Goal: Transaction & Acquisition: Purchase product/service

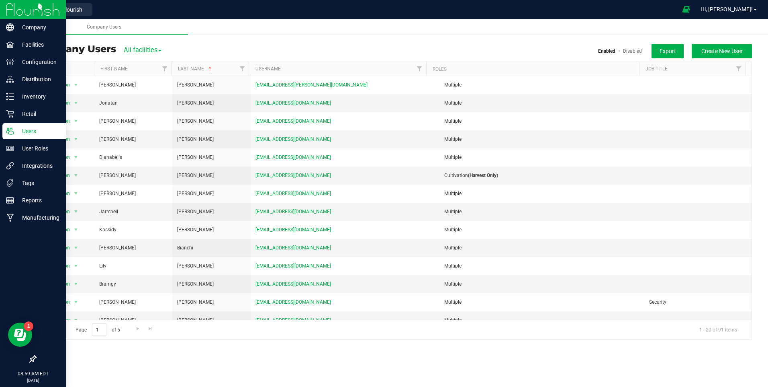
click at [37, 131] on p "Users" at bounding box center [38, 131] width 48 height 10
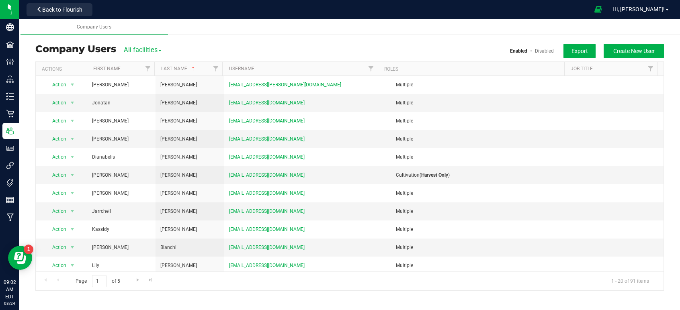
click at [226, 41] on div "Retail Users Company Users All facilities All facilities Cultivation Retail Ena…" at bounding box center [349, 167] width 661 height 263
click at [53, 9] on span "Back to Flourish" at bounding box center [62, 9] width 40 height 6
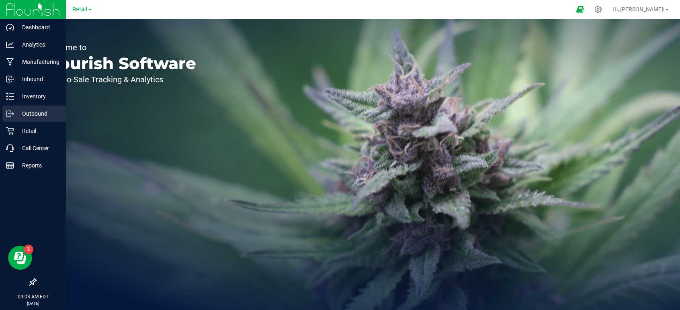
click at [27, 114] on p "Outbound" at bounding box center [38, 114] width 48 height 10
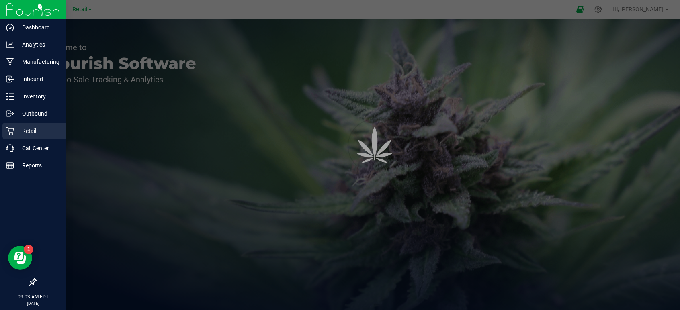
click at [27, 129] on p "Retail" at bounding box center [38, 131] width 48 height 10
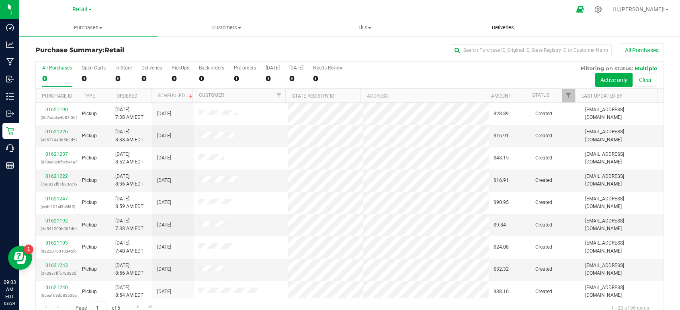
click at [508, 23] on uib-tab-heading "Deliveries" at bounding box center [502, 28] width 137 height 16
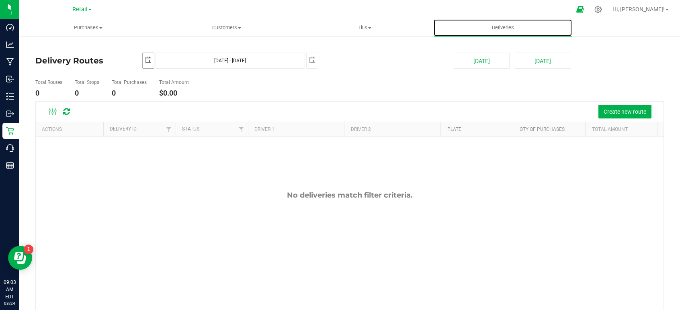
click at [145, 60] on span "select" at bounding box center [148, 60] width 6 height 6
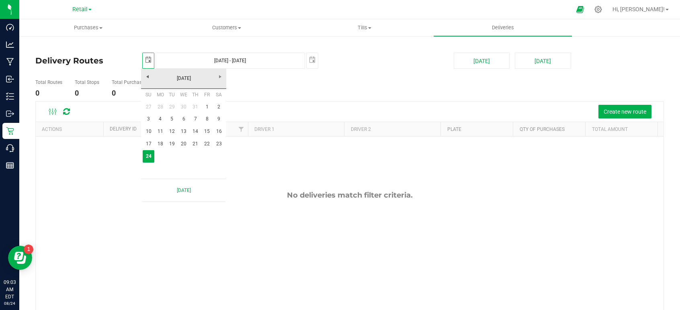
scroll to position [0, 20]
click at [217, 143] on link "23" at bounding box center [219, 144] width 12 height 12
type input "[DATE]"
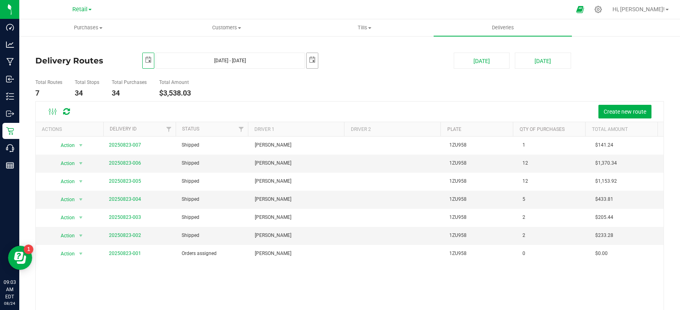
click at [314, 58] on span "select" at bounding box center [312, 60] width 6 height 6
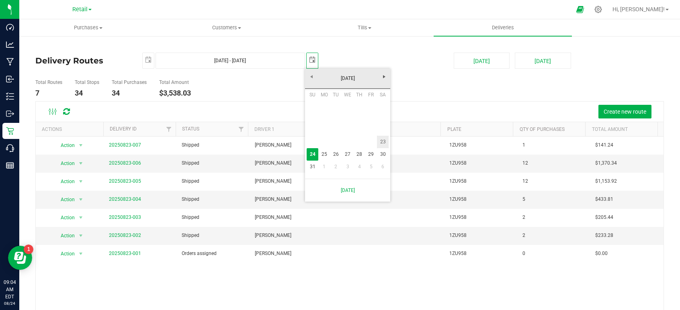
click at [382, 139] on link "23" at bounding box center [383, 142] width 12 height 12
type input "[DATE] - [DATE]"
type input "[DATE]"
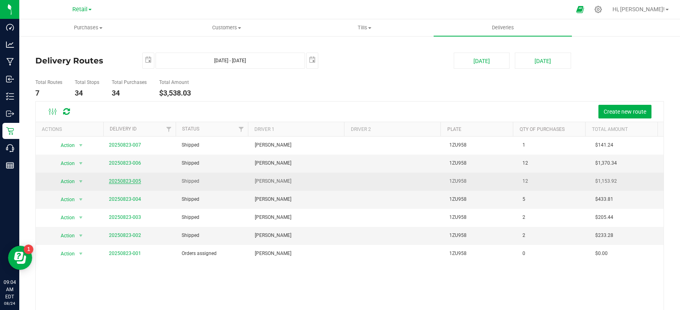
click at [124, 181] on link "20250823-005" at bounding box center [125, 181] width 32 height 6
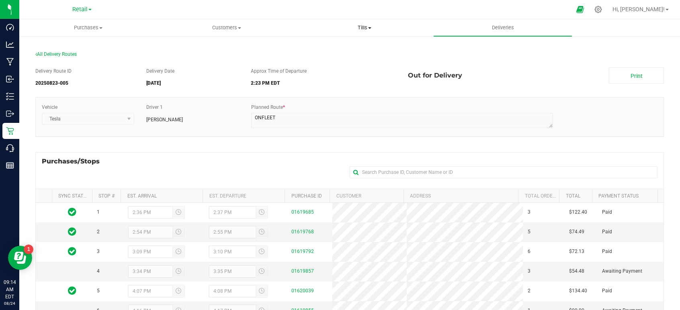
click at [368, 27] on span "Tills" at bounding box center [364, 27] width 137 height 7
click at [321, 28] on span "Tills" at bounding box center [365, 27] width 138 height 7
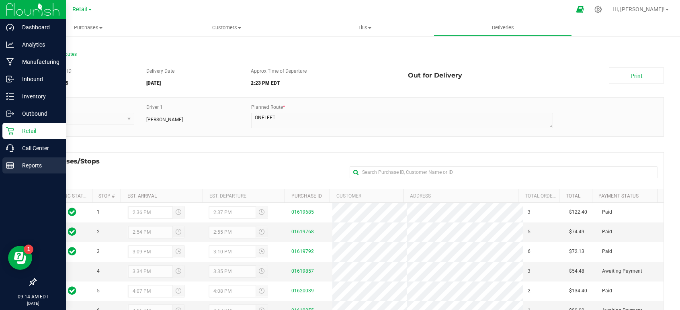
click at [31, 164] on p "Reports" at bounding box center [38, 166] width 48 height 10
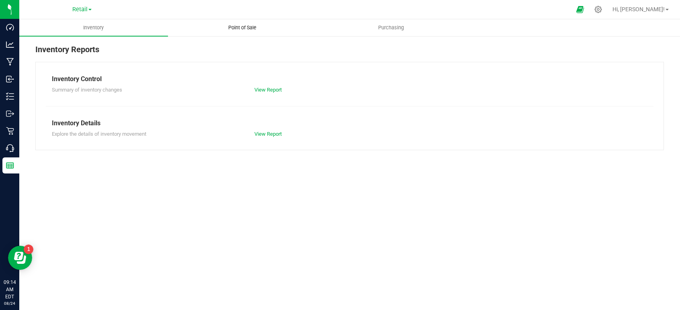
click at [247, 29] on span "Point of Sale" at bounding box center [242, 27] width 50 height 7
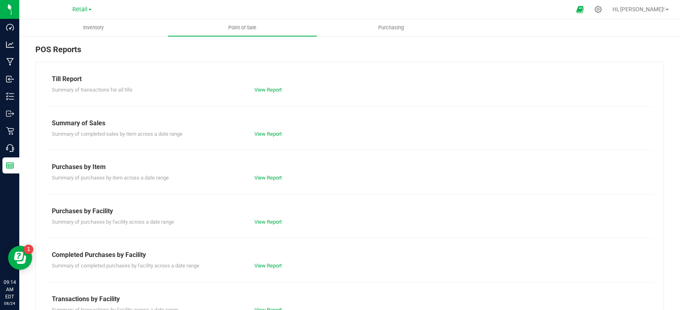
click at [271, 86] on div "View Report" at bounding box center [349, 90] width 203 height 8
click at [266, 88] on link "View Report" at bounding box center [267, 90] width 27 height 6
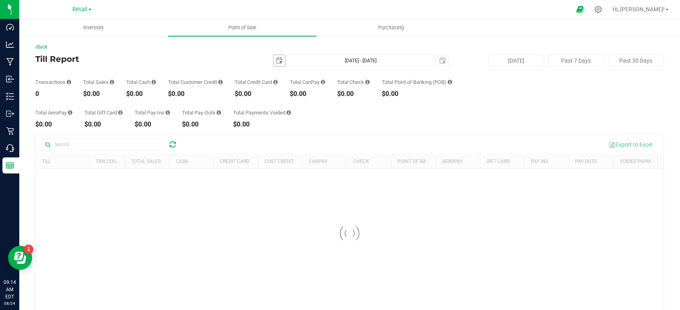
click at [278, 59] on span "select" at bounding box center [279, 60] width 6 height 6
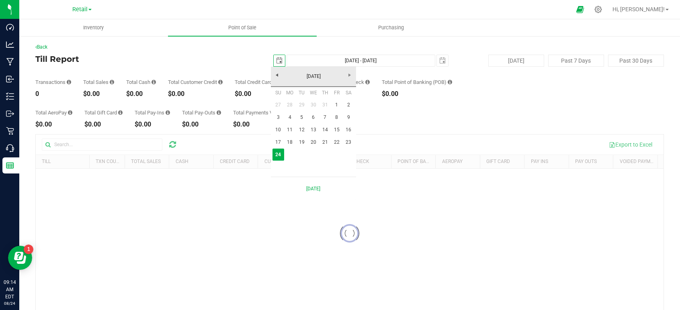
scroll to position [0, 20]
click at [349, 142] on link "23" at bounding box center [349, 142] width 12 height 12
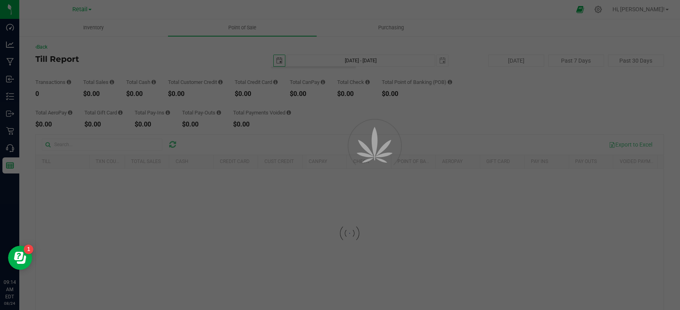
type input "[DATE]"
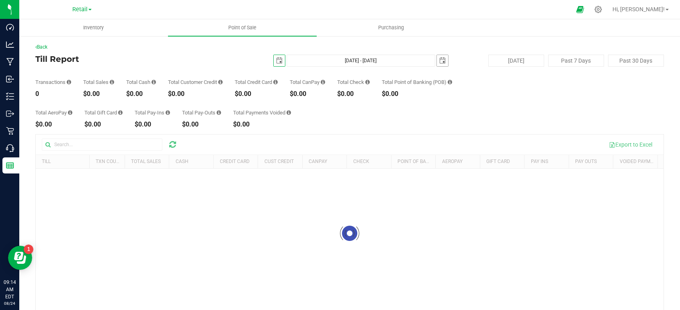
click at [442, 59] on span "select" at bounding box center [442, 60] width 11 height 11
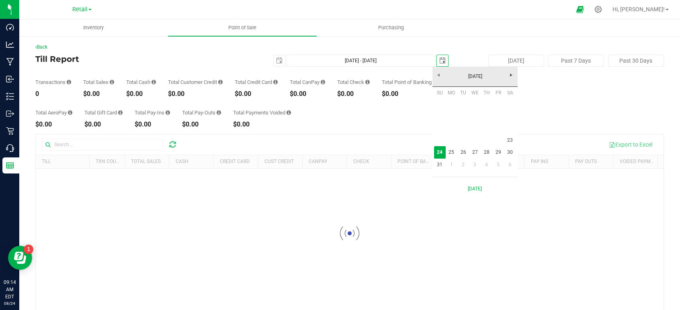
scroll to position [0, 20]
click at [512, 138] on link "23" at bounding box center [510, 140] width 12 height 12
type input "[DATE] - [DATE]"
type input "[DATE]"
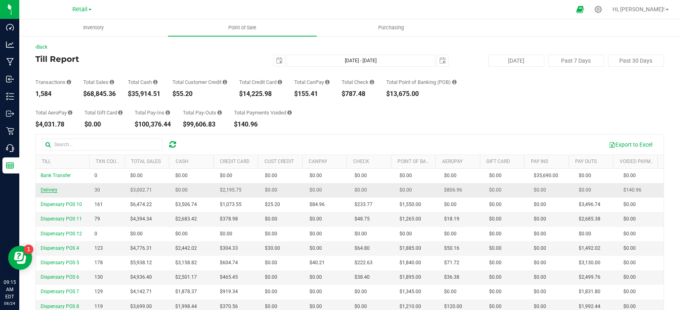
click at [51, 190] on span "Delivery" at bounding box center [49, 190] width 17 height 6
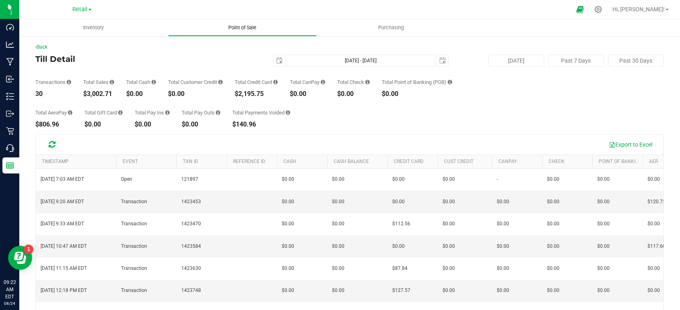
click at [243, 23] on uib-tab-heading "Point of Sale" at bounding box center [242, 28] width 148 height 16
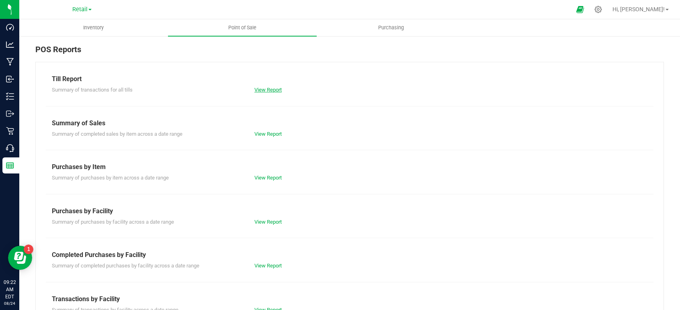
click at [265, 89] on link "View Report" at bounding box center [267, 90] width 27 height 6
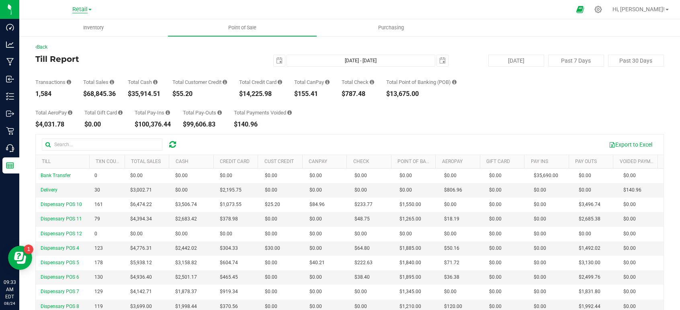
click at [86, 8] on span "Retail" at bounding box center [79, 9] width 15 height 7
click at [84, 8] on span "Retail" at bounding box center [79, 9] width 15 height 7
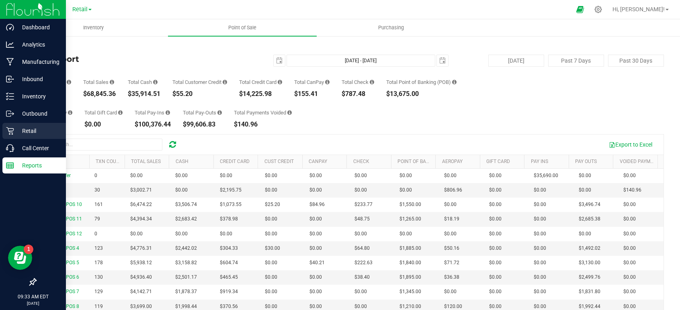
click at [8, 132] on icon at bounding box center [10, 131] width 8 height 8
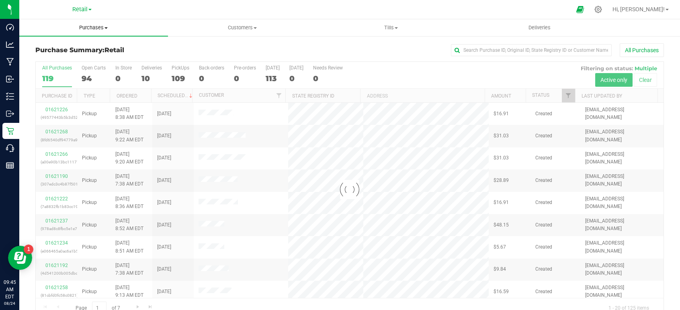
click at [103, 27] on span "Purchases" at bounding box center [93, 27] width 149 height 7
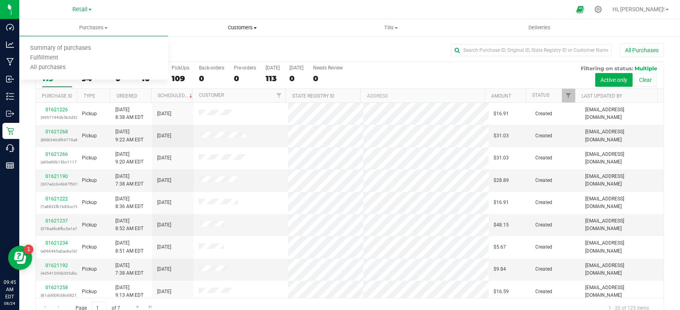
click at [233, 25] on span "Customers" at bounding box center [242, 27] width 148 height 7
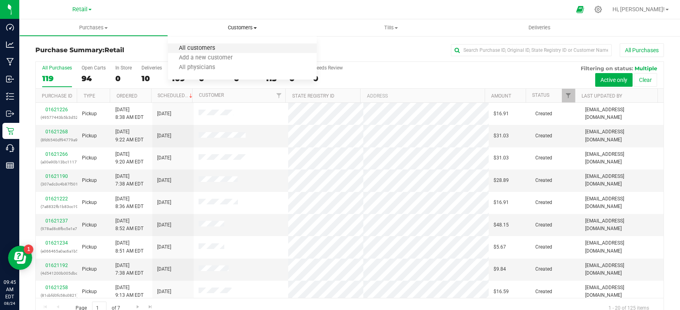
click at [196, 45] on span "All customers" at bounding box center [197, 48] width 58 height 7
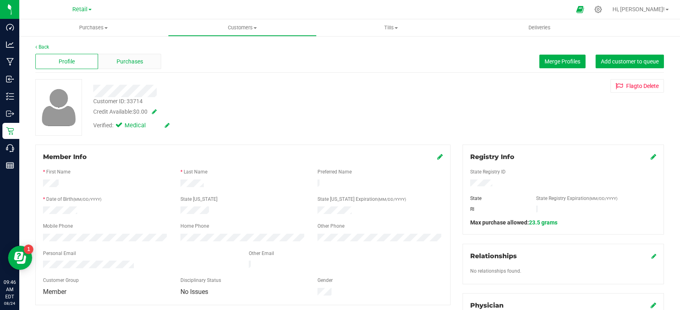
click at [137, 59] on span "Purchases" at bounding box center [130, 61] width 27 height 8
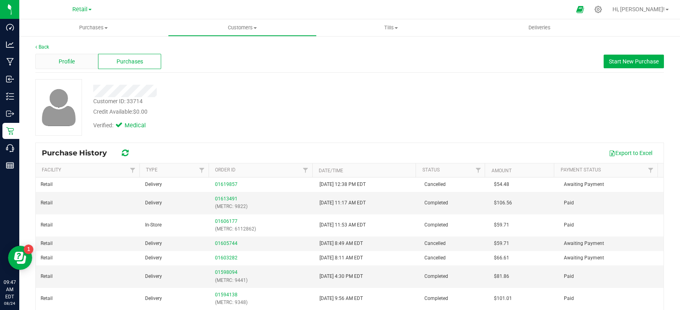
click at [53, 60] on div "Profile" at bounding box center [66, 61] width 63 height 15
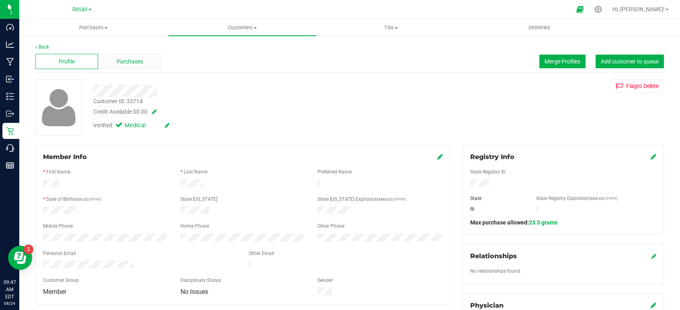
click at [124, 61] on span "Purchases" at bounding box center [130, 61] width 27 height 8
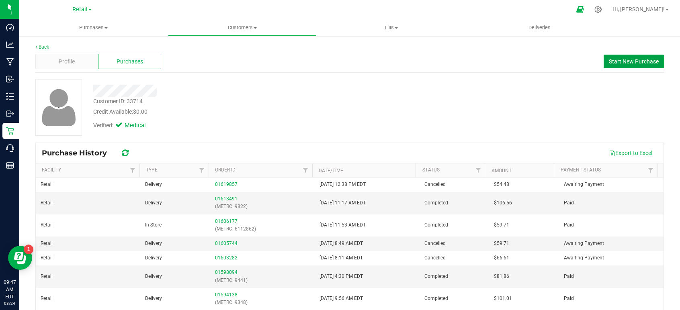
click at [629, 61] on span "Start New Purchase" at bounding box center [634, 61] width 50 height 6
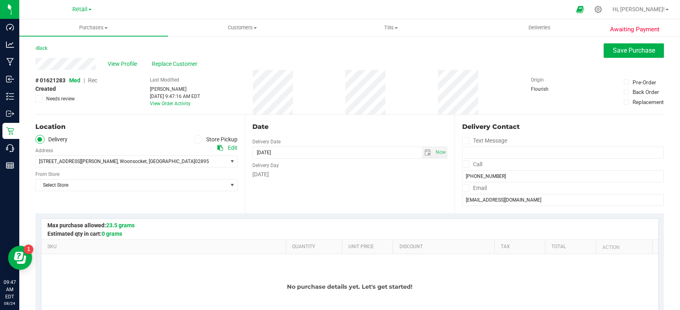
click at [198, 139] on icon at bounding box center [198, 139] width 5 height 0
click at [0, 0] on input "Store Pickup" at bounding box center [0, 0] width 0 height 0
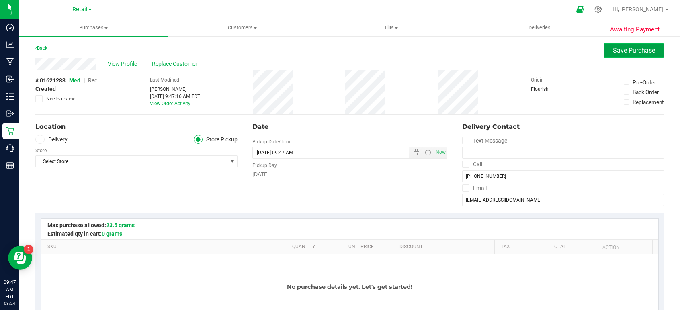
click at [614, 54] on span "Save Purchase" at bounding box center [634, 51] width 42 height 8
click at [215, 156] on span "Select Store" at bounding box center [131, 161] width 191 height 11
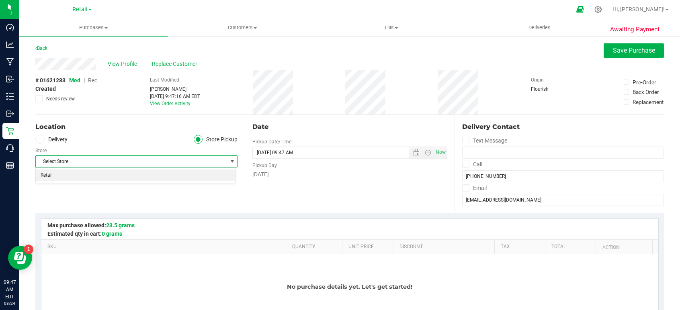
click at [152, 176] on li "Retail" at bounding box center [135, 176] width 199 height 12
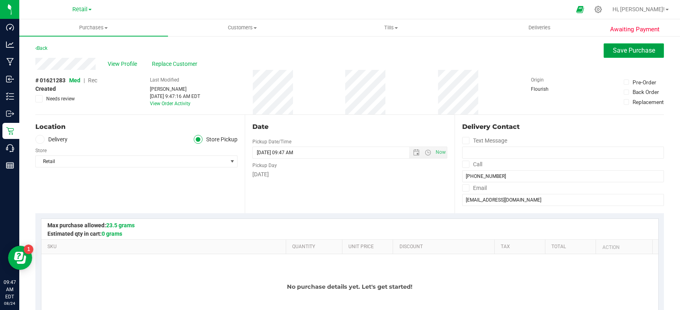
click at [613, 49] on span "Save Purchase" at bounding box center [634, 51] width 42 height 8
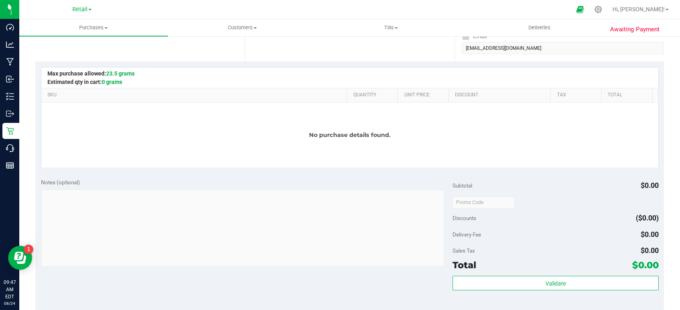
scroll to position [161, 0]
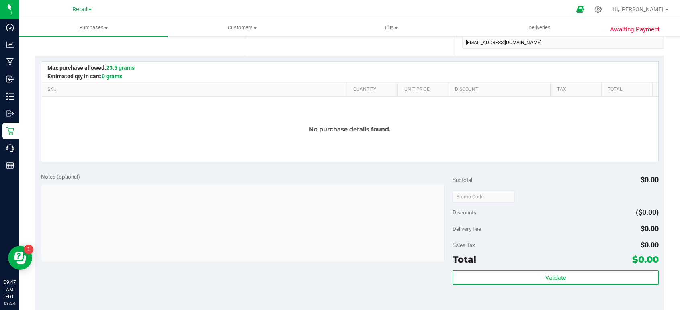
click at [336, 133] on div "No purchase details found." at bounding box center [349, 129] width 617 height 65
click at [213, 115] on div "No purchase details found." at bounding box center [349, 129] width 617 height 65
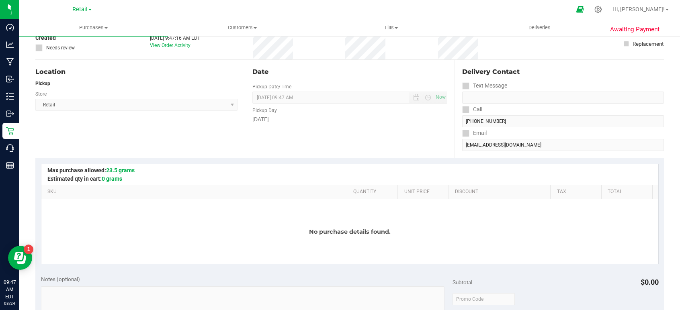
scroll to position [0, 0]
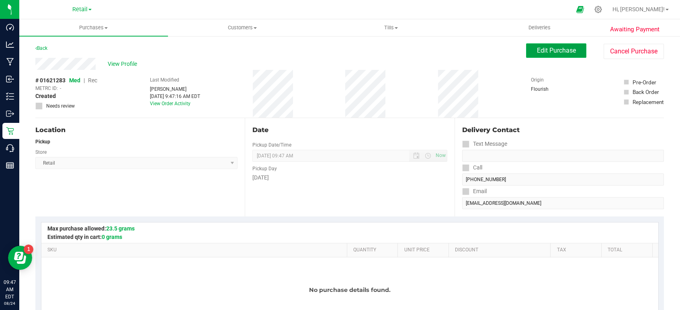
click at [556, 45] on button "Edit Purchase" at bounding box center [556, 50] width 60 height 14
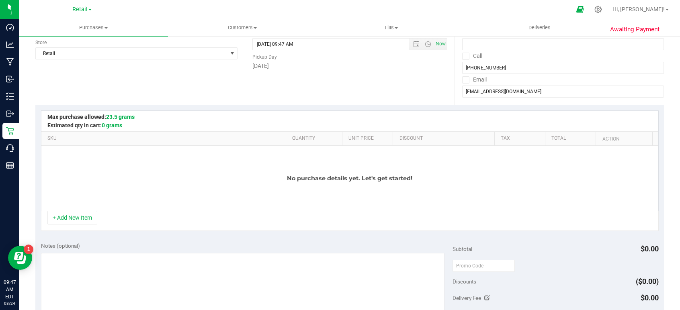
scroll to position [121, 0]
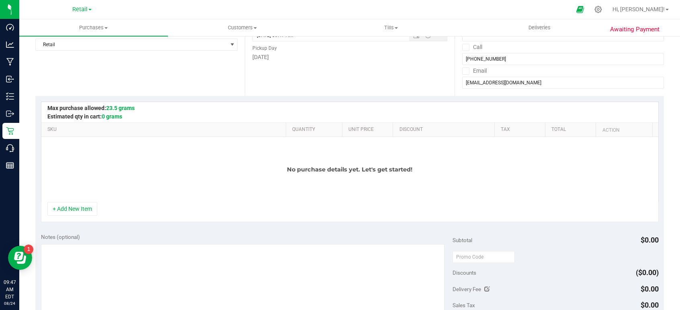
click at [340, 181] on div "No purchase details yet. Let's get started!" at bounding box center [349, 169] width 617 height 65
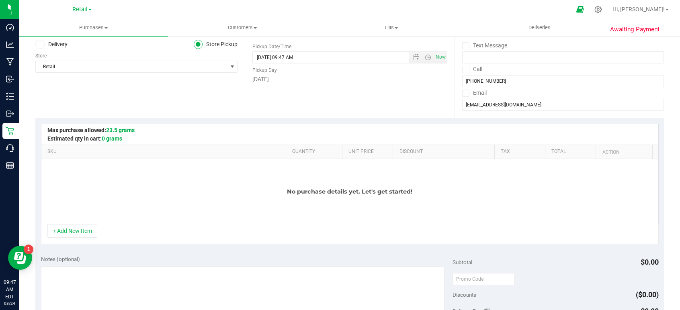
scroll to position [80, 0]
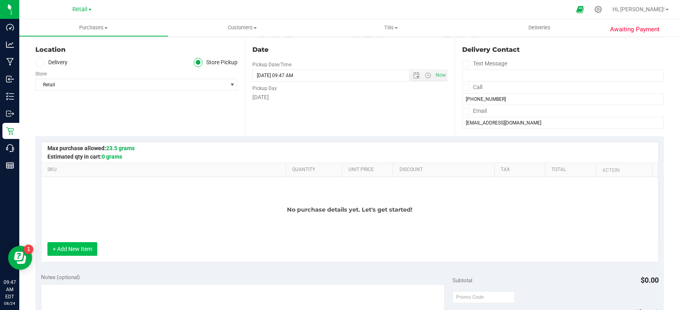
click at [85, 251] on button "+ Add New Item" at bounding box center [72, 249] width 50 height 14
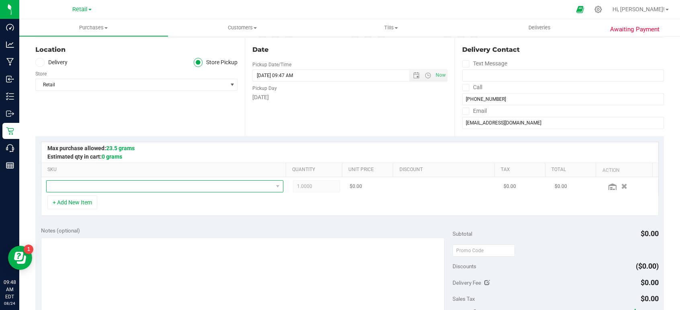
click at [121, 181] on span "NO DATA FOUND" at bounding box center [160, 186] width 226 height 11
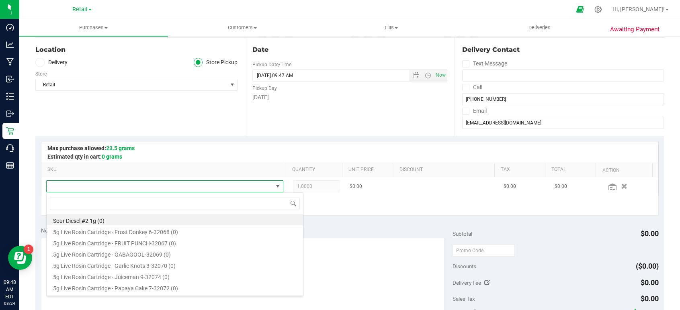
scroll to position [12, 230]
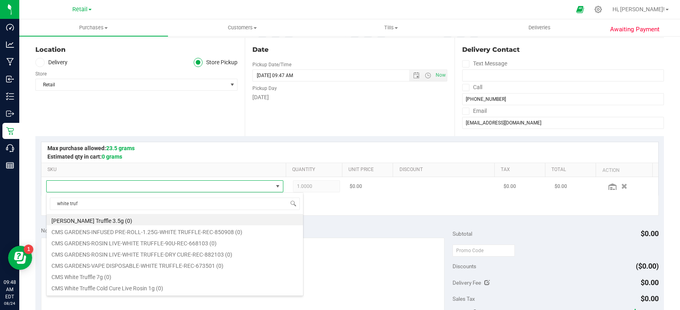
type input "white truff"
click at [94, 219] on li "[PERSON_NAME] Truffle 3.5g (0)" at bounding box center [175, 219] width 256 height 11
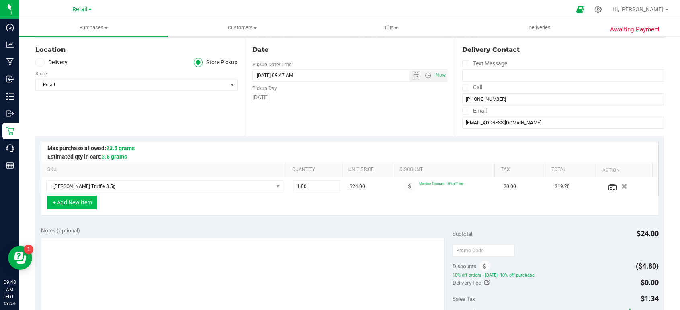
click at [94, 199] on button "+ Add New Item" at bounding box center [72, 203] width 50 height 14
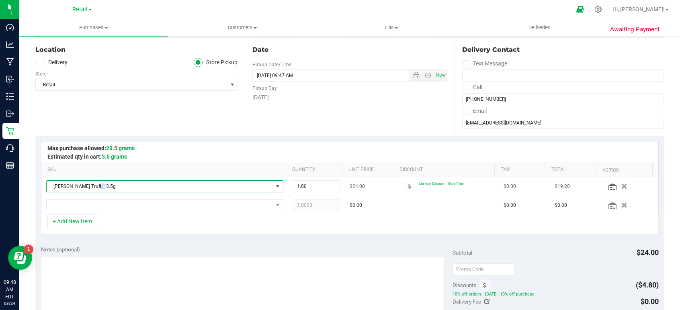
drag, startPoint x: 114, startPoint y: 186, endPoint x: 93, endPoint y: 186, distance: 20.9
click at [93, 186] on span "[PERSON_NAME] Truffle 3.5g" at bounding box center [160, 186] width 226 height 11
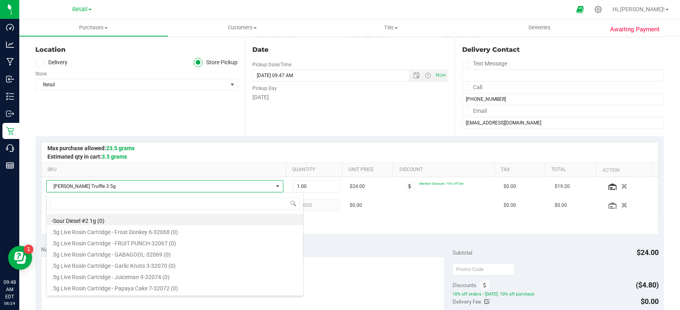
click at [370, 218] on div "+ Add New Item" at bounding box center [350, 225] width 618 height 20
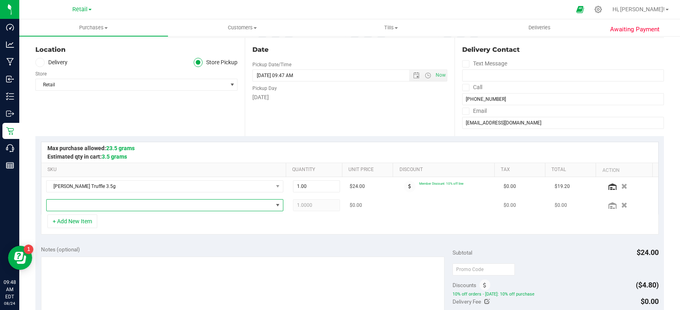
click at [196, 202] on span "NO DATA FOUND" at bounding box center [160, 205] width 226 height 11
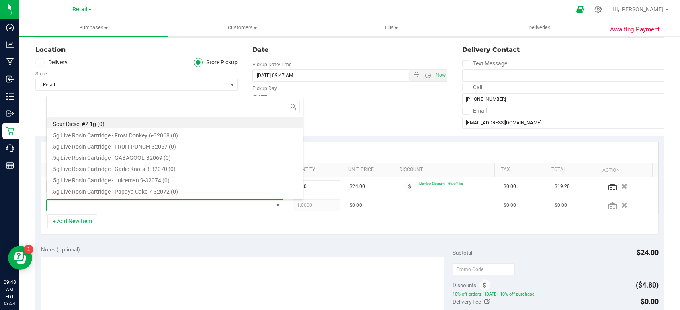
click at [121, 207] on span at bounding box center [160, 205] width 226 height 11
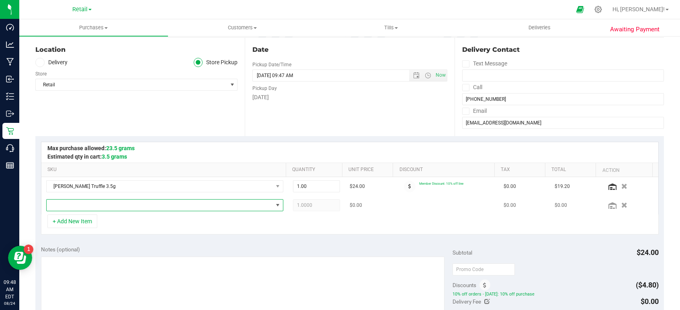
click at [121, 205] on span "NO DATA FOUND" at bounding box center [160, 205] width 226 height 11
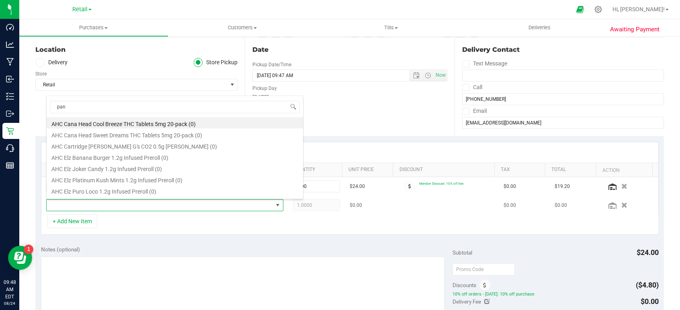
type input "panc"
